Goal: Information Seeking & Learning: Understand process/instructions

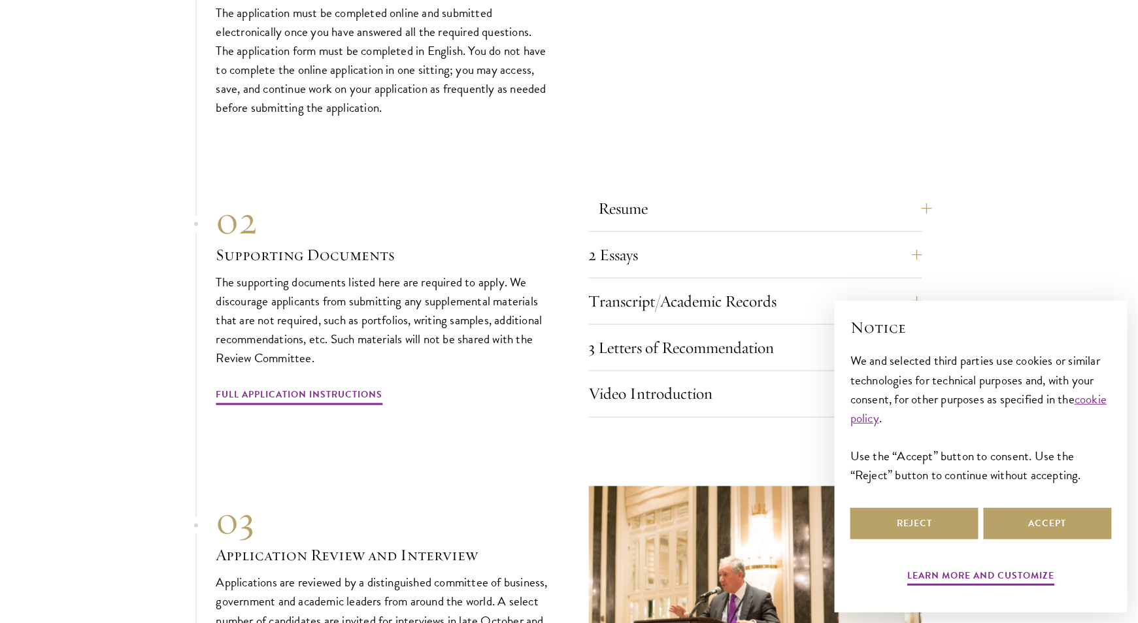
scroll to position [4394, 0]
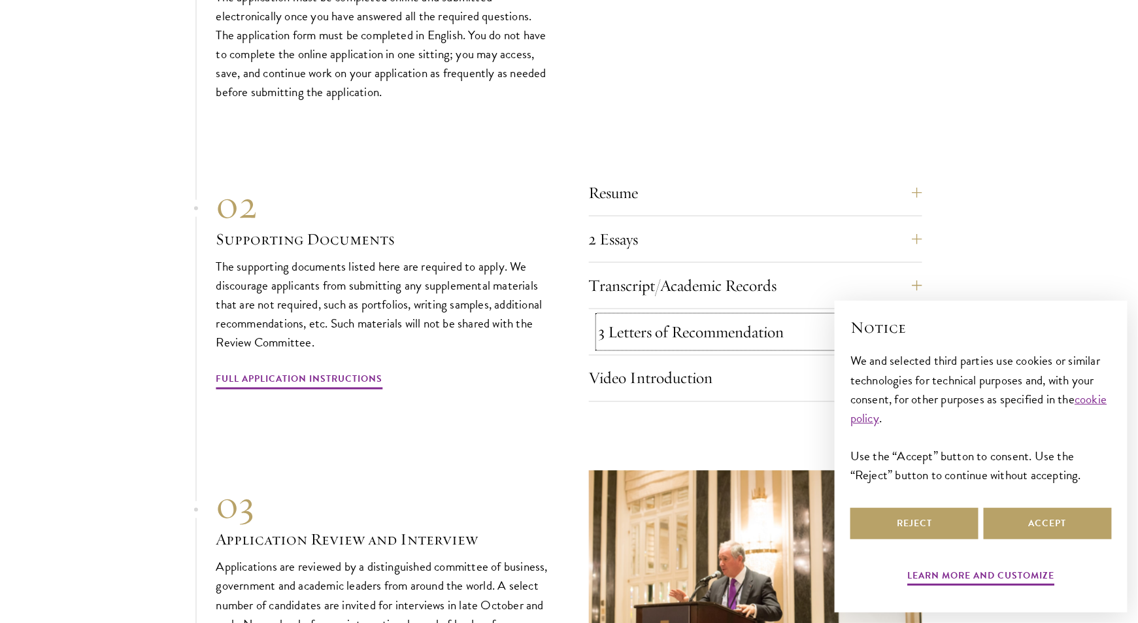
click at [643, 327] on button "3 Letters of Recommendation" at bounding box center [765, 331] width 333 height 31
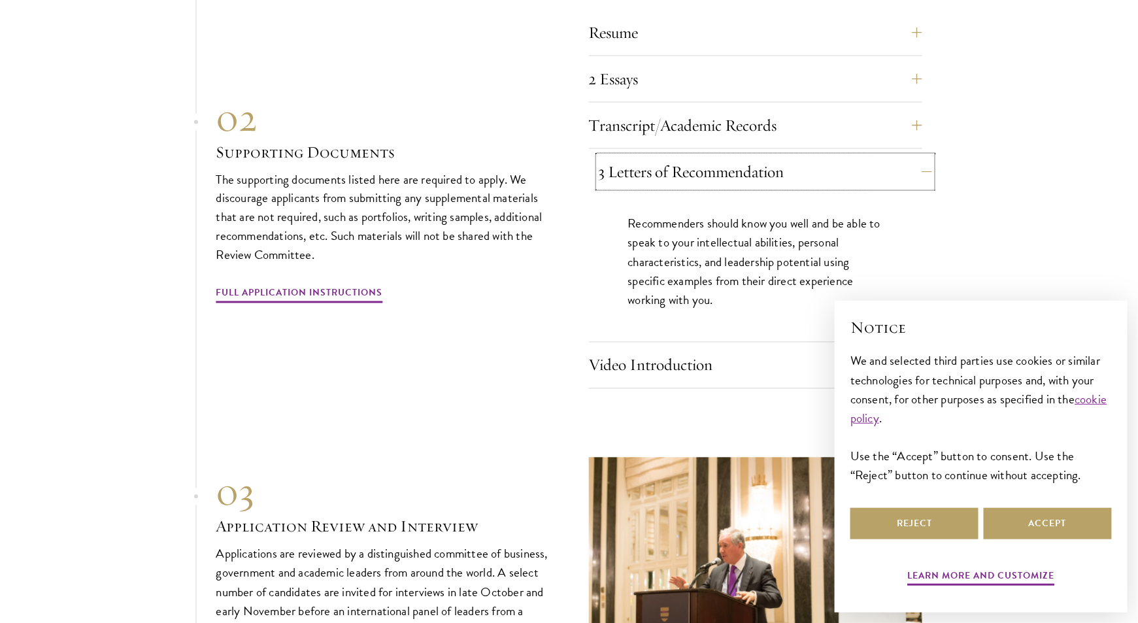
scroll to position [4554, 0]
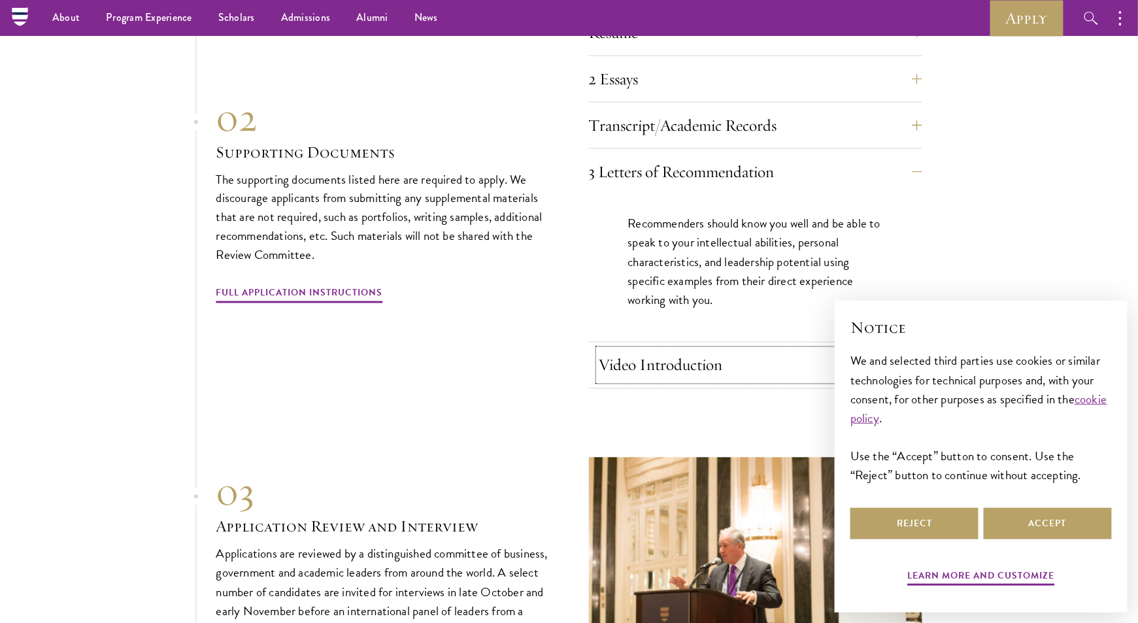
click at [648, 350] on button "Video Introduction" at bounding box center [765, 365] width 333 height 31
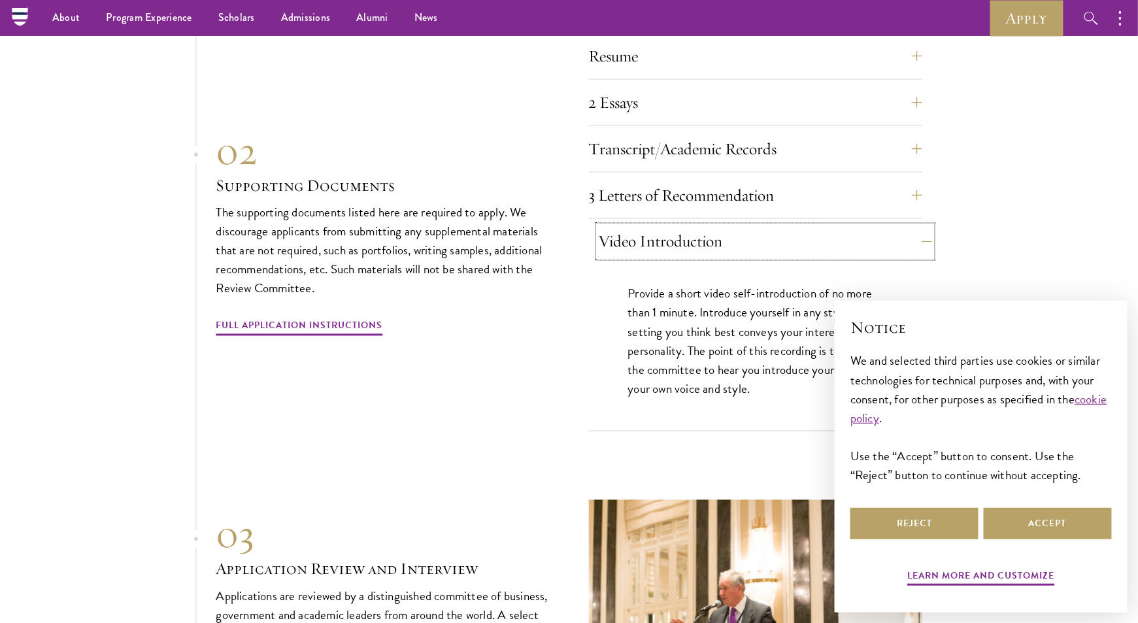
scroll to position [4504, 0]
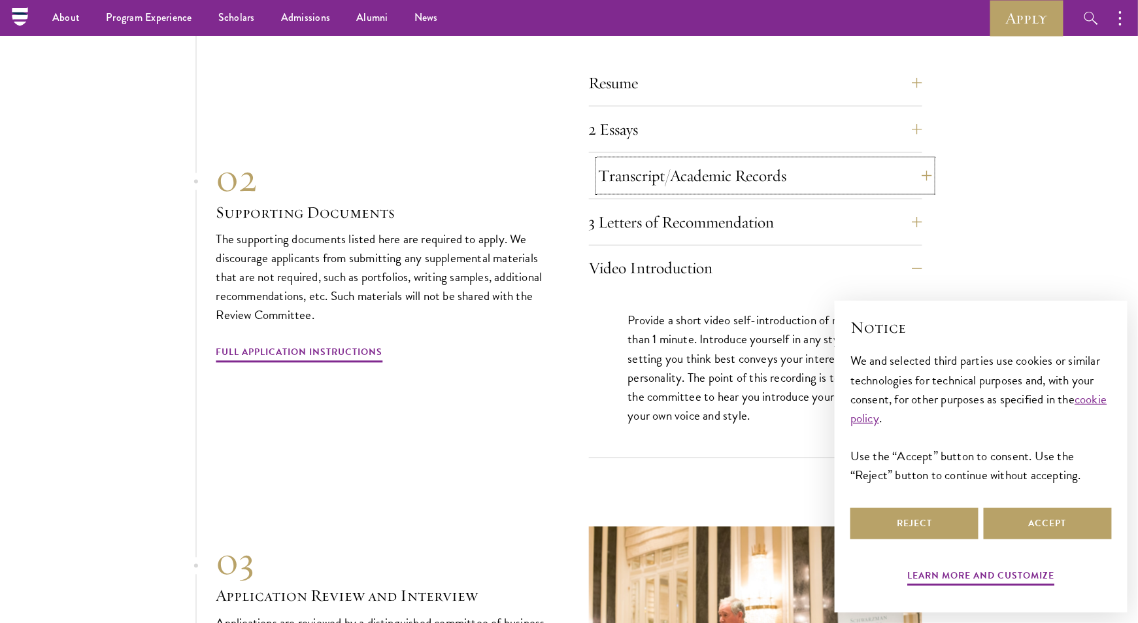
click at [670, 175] on button "Transcript/Academic Records" at bounding box center [765, 175] width 333 height 31
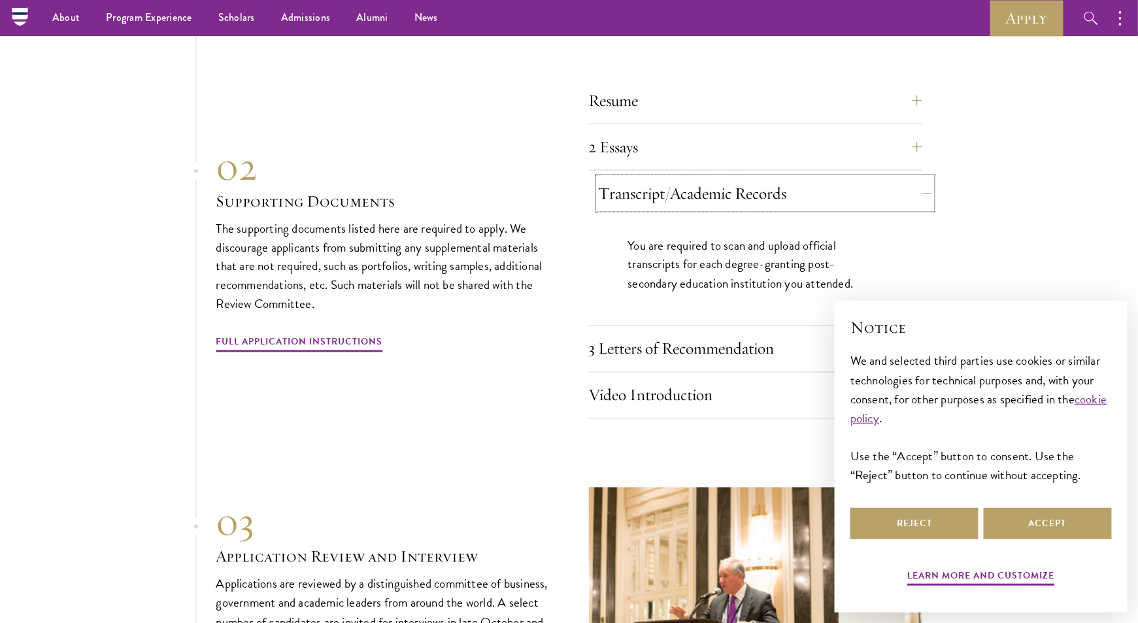
scroll to position [4482, 0]
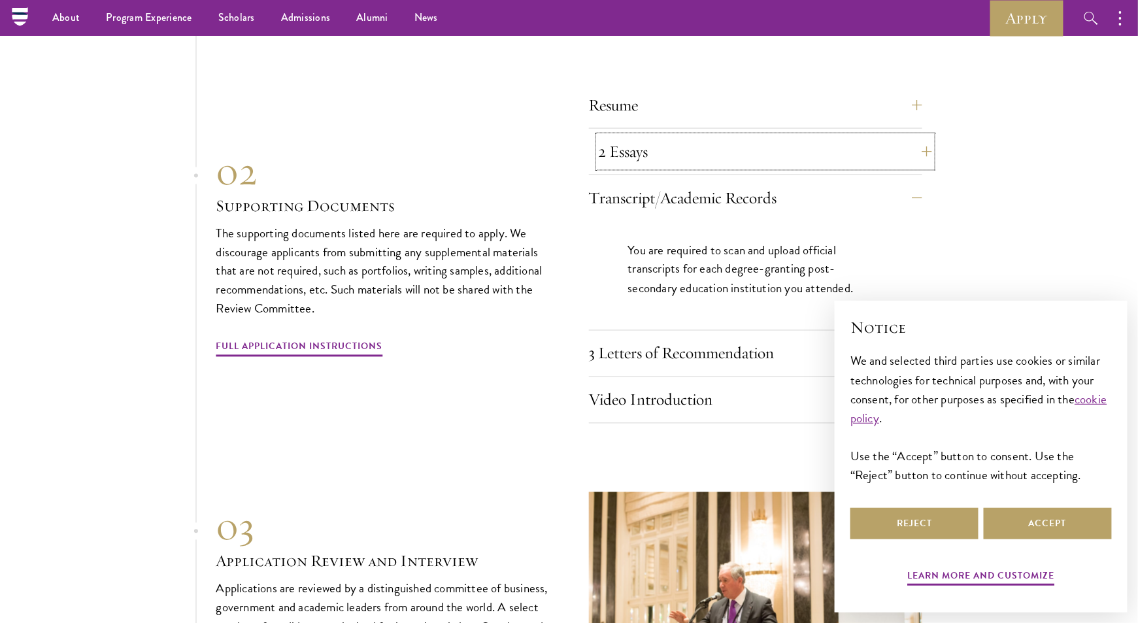
click at [663, 154] on button "2 Essays" at bounding box center [765, 151] width 333 height 31
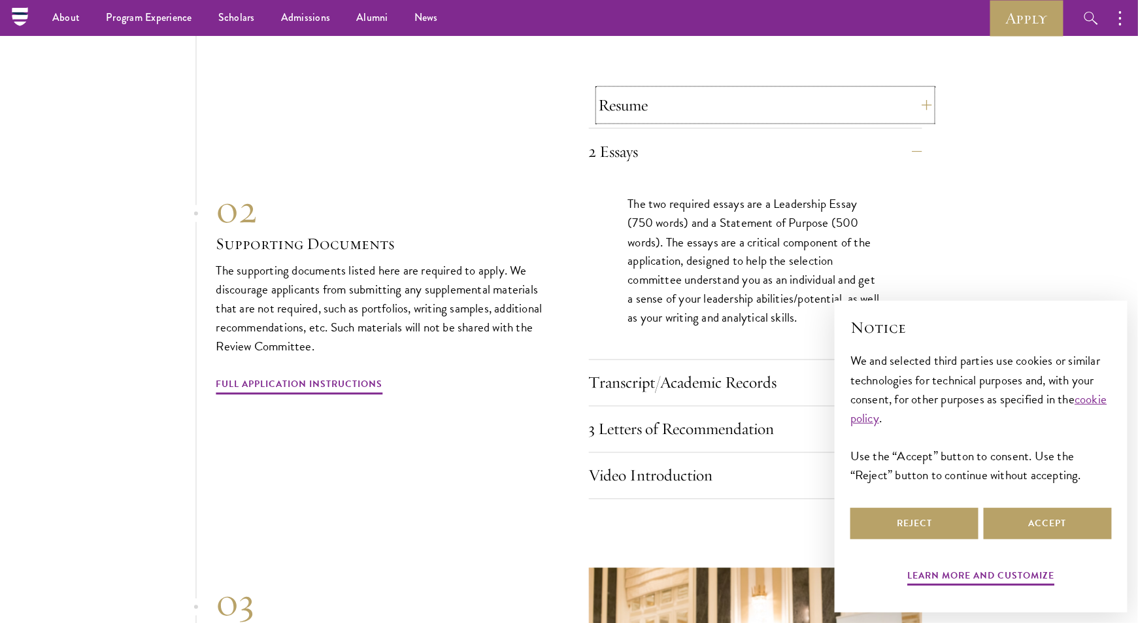
click at [663, 96] on button "Resume" at bounding box center [765, 105] width 333 height 31
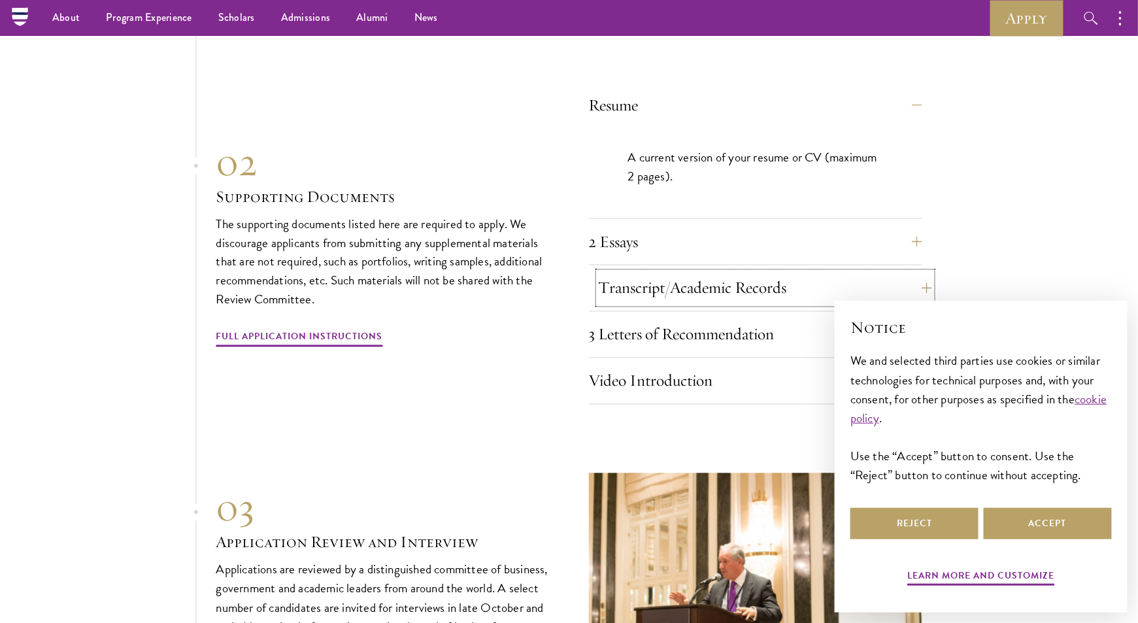
click at [661, 275] on button "Transcript/Academic Records" at bounding box center [765, 288] width 333 height 31
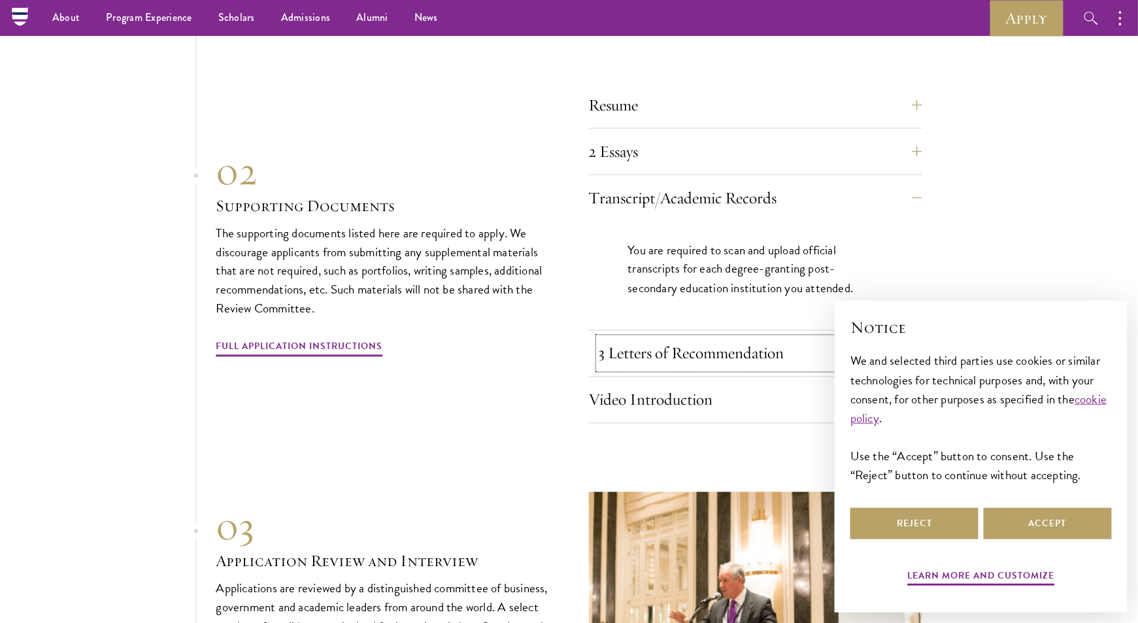
click at [662, 338] on button "3 Letters of Recommendation" at bounding box center [765, 353] width 333 height 31
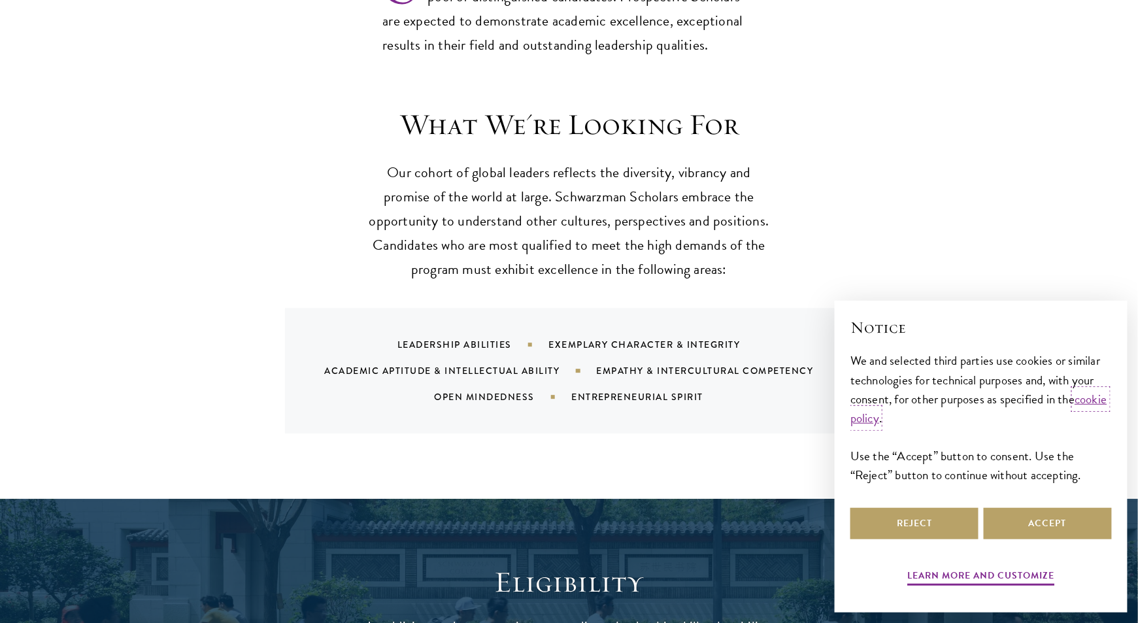
scroll to position [1718, 0]
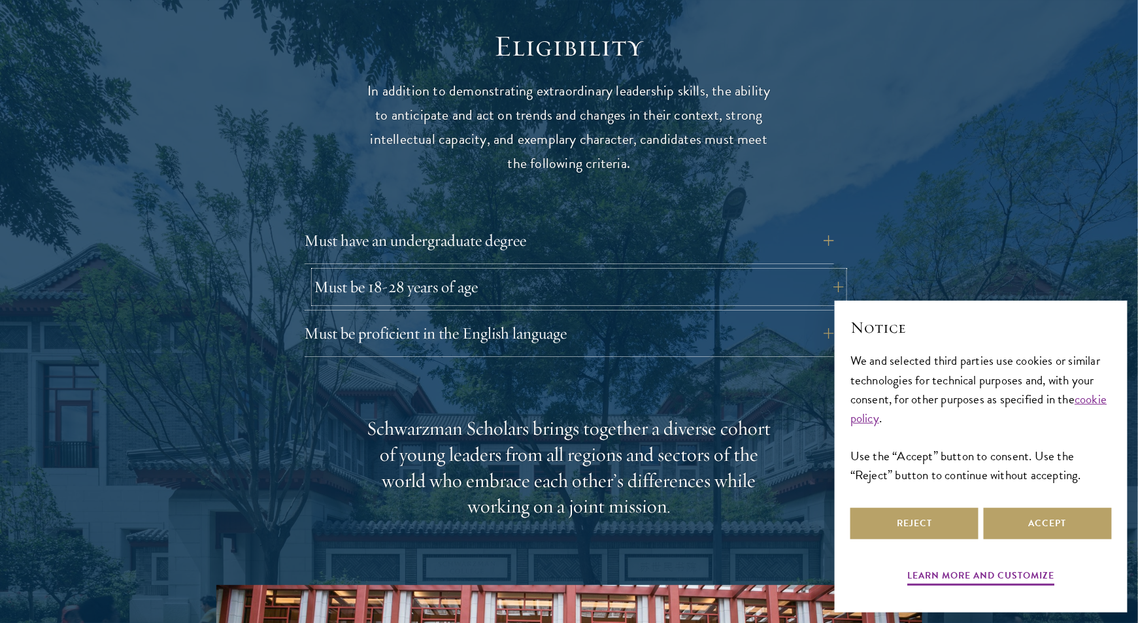
click at [495, 271] on button "Must be 18-28 years of age" at bounding box center [578, 286] width 529 height 31
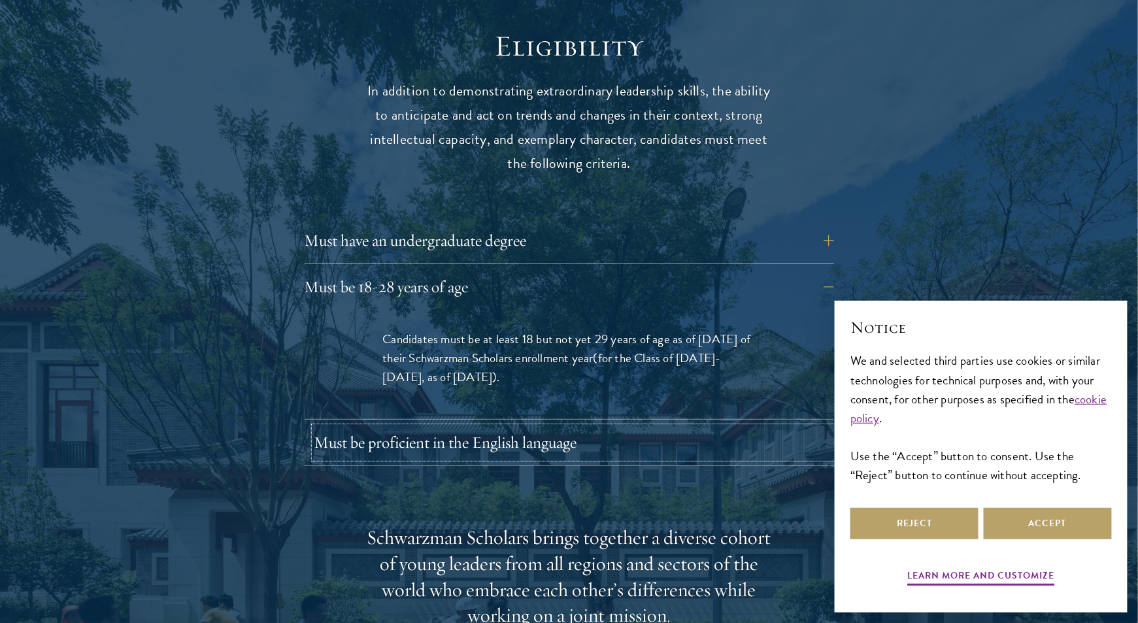
click at [461, 427] on button "Must be proficient in the English language" at bounding box center [578, 442] width 529 height 31
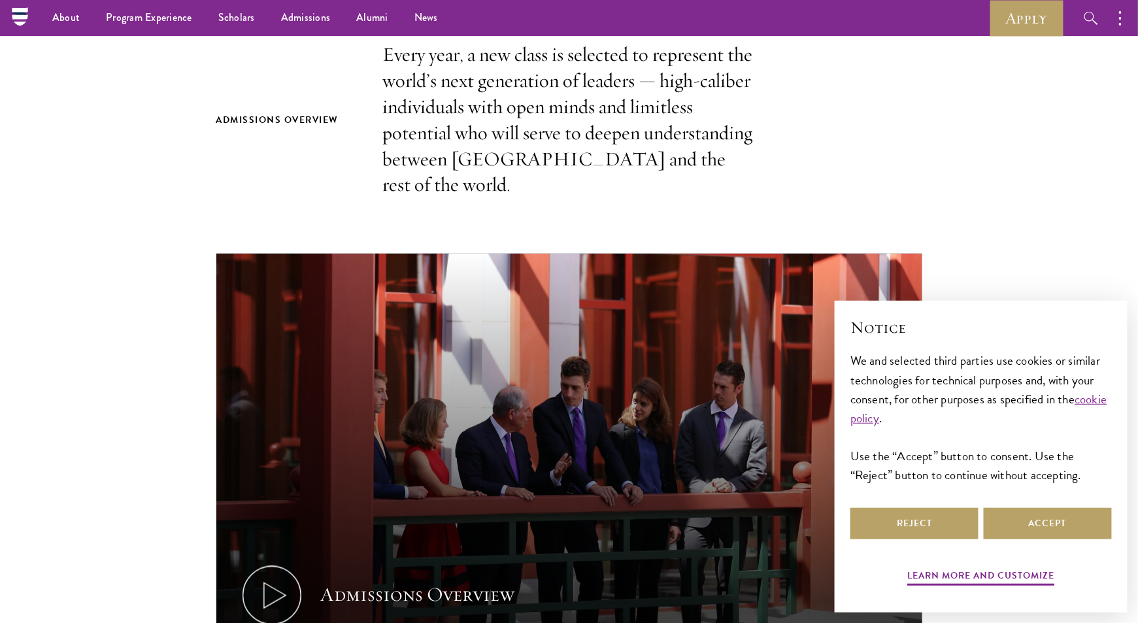
scroll to position [0, 0]
